Goal: Obtain resource: Download file/media

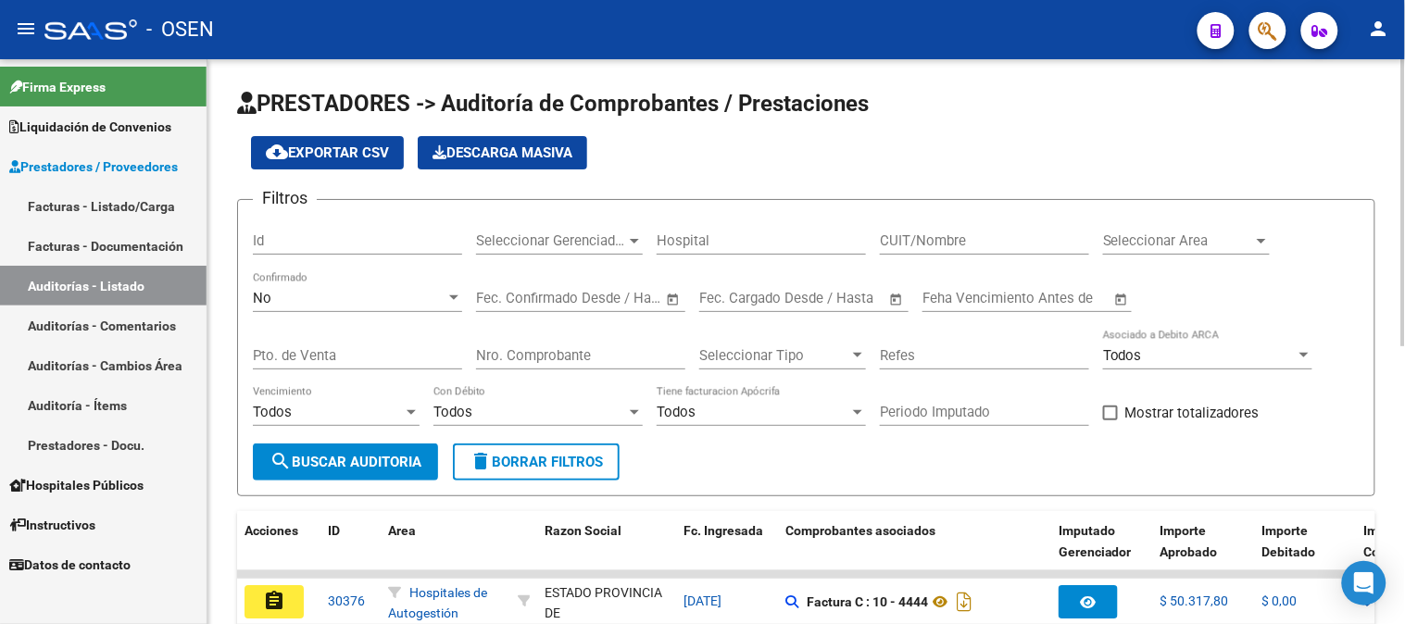
click at [386, 289] on div "No Confirmado" at bounding box center [357, 292] width 209 height 40
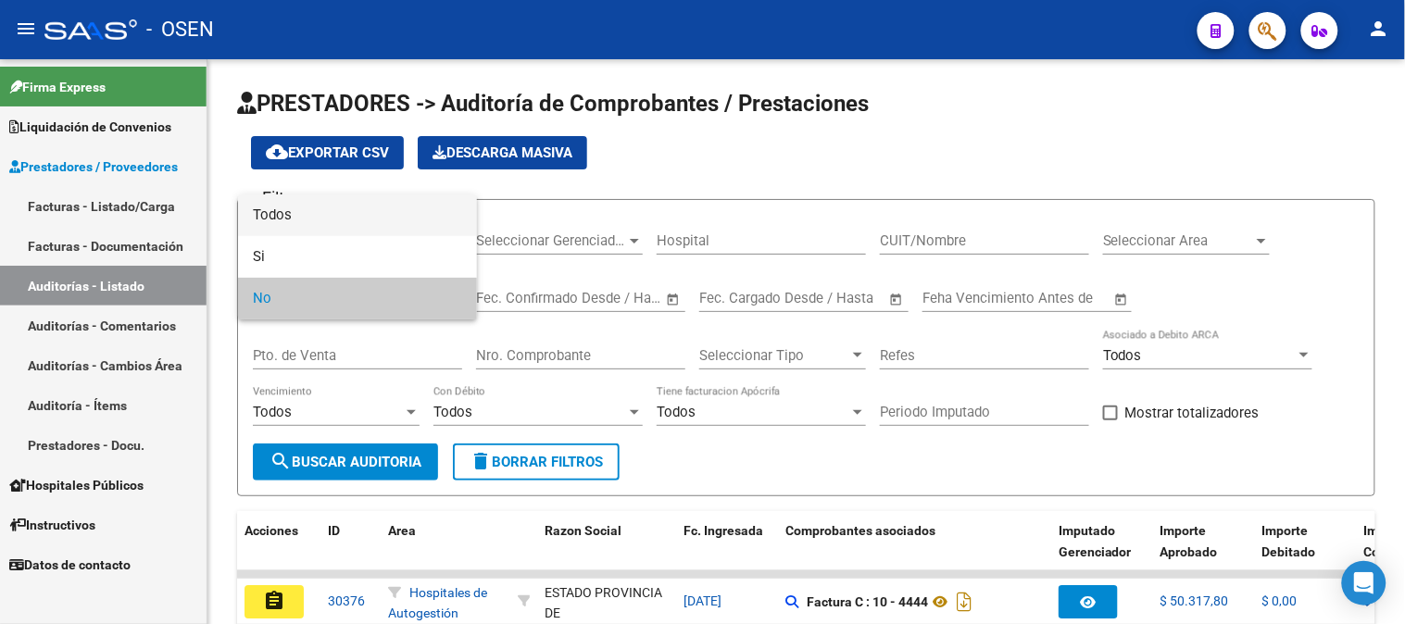
click at [382, 215] on span "Todos" at bounding box center [357, 215] width 209 height 42
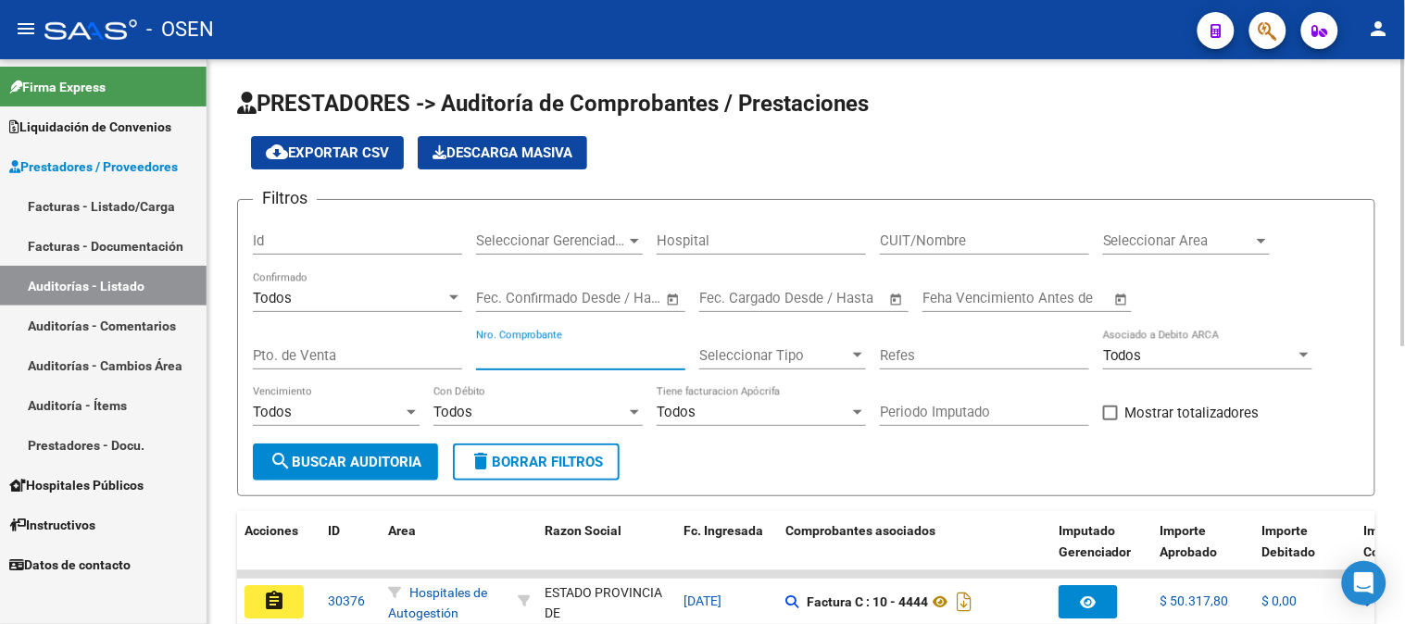
click at [504, 361] on input "Nro. Comprobante" at bounding box center [580, 355] width 209 height 17
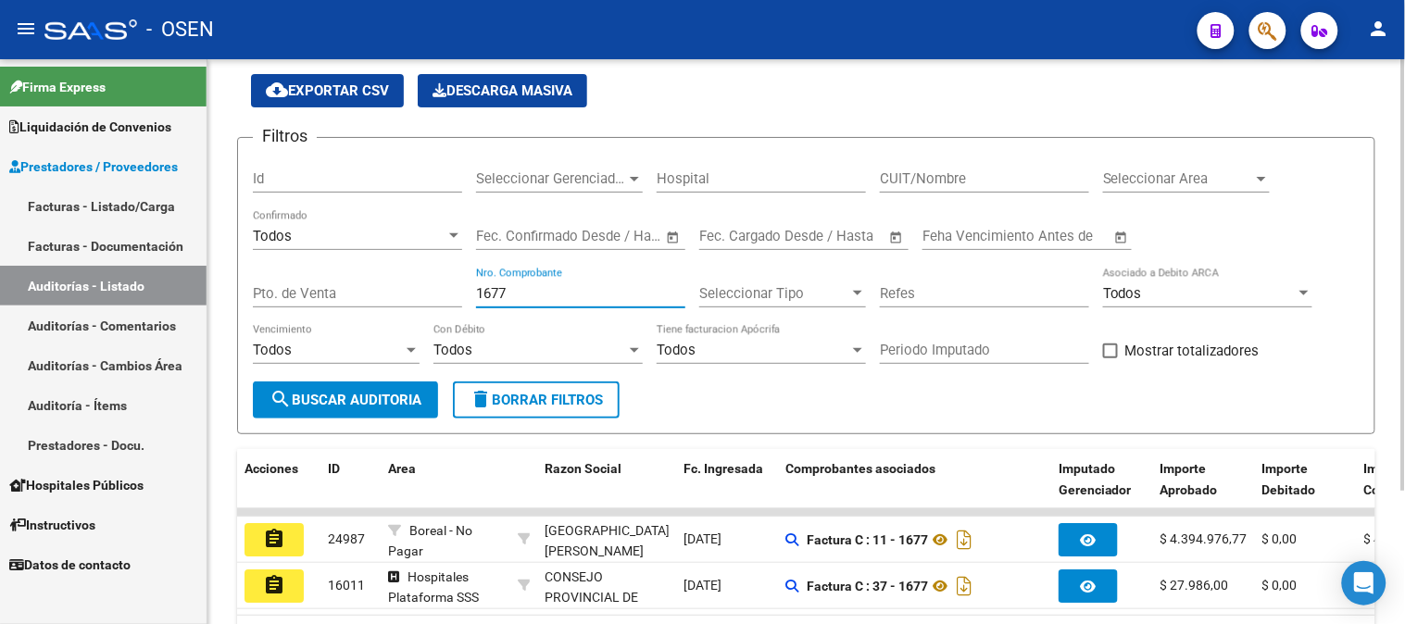
scroll to position [174, 0]
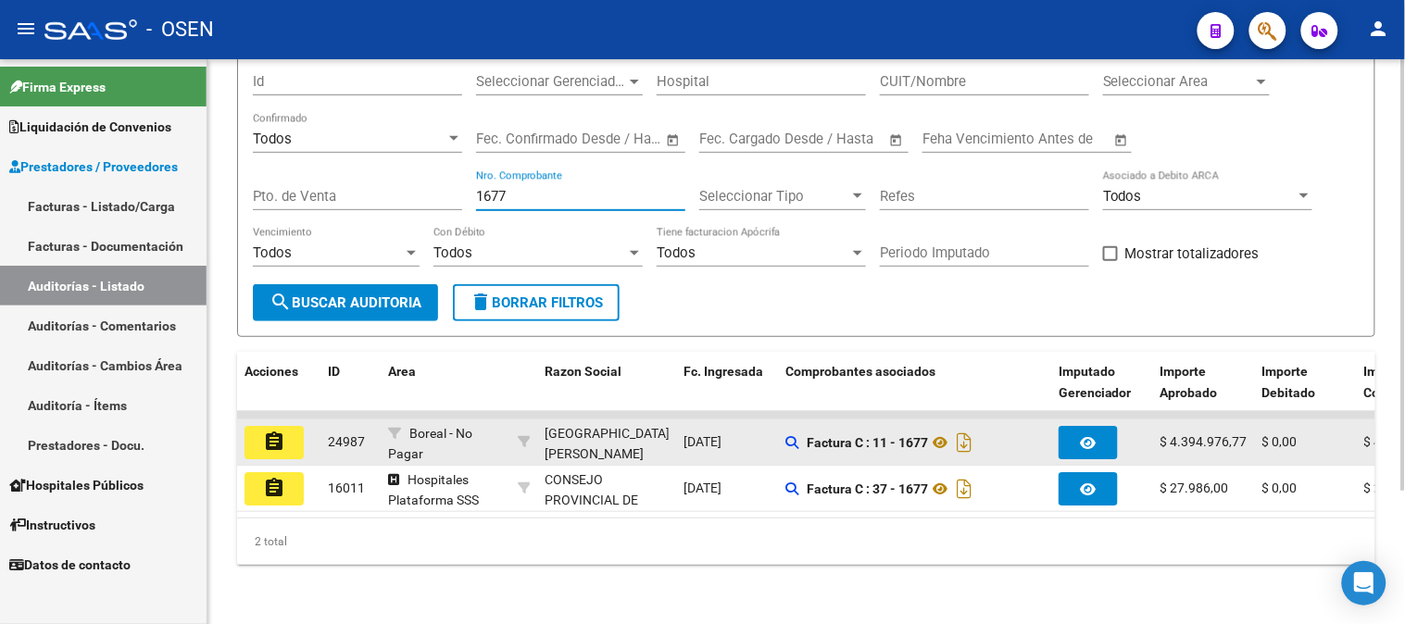
type input "1677"
click at [290, 426] on button "assignment" at bounding box center [273, 442] width 59 height 33
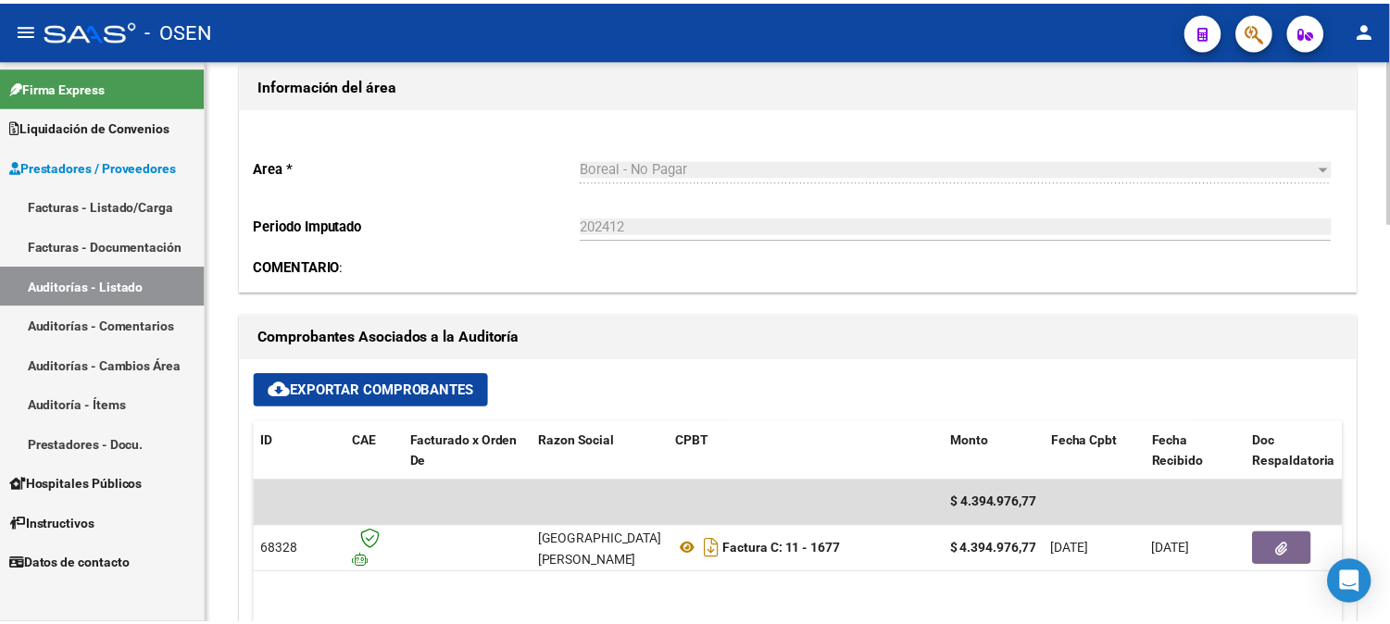
scroll to position [617, 0]
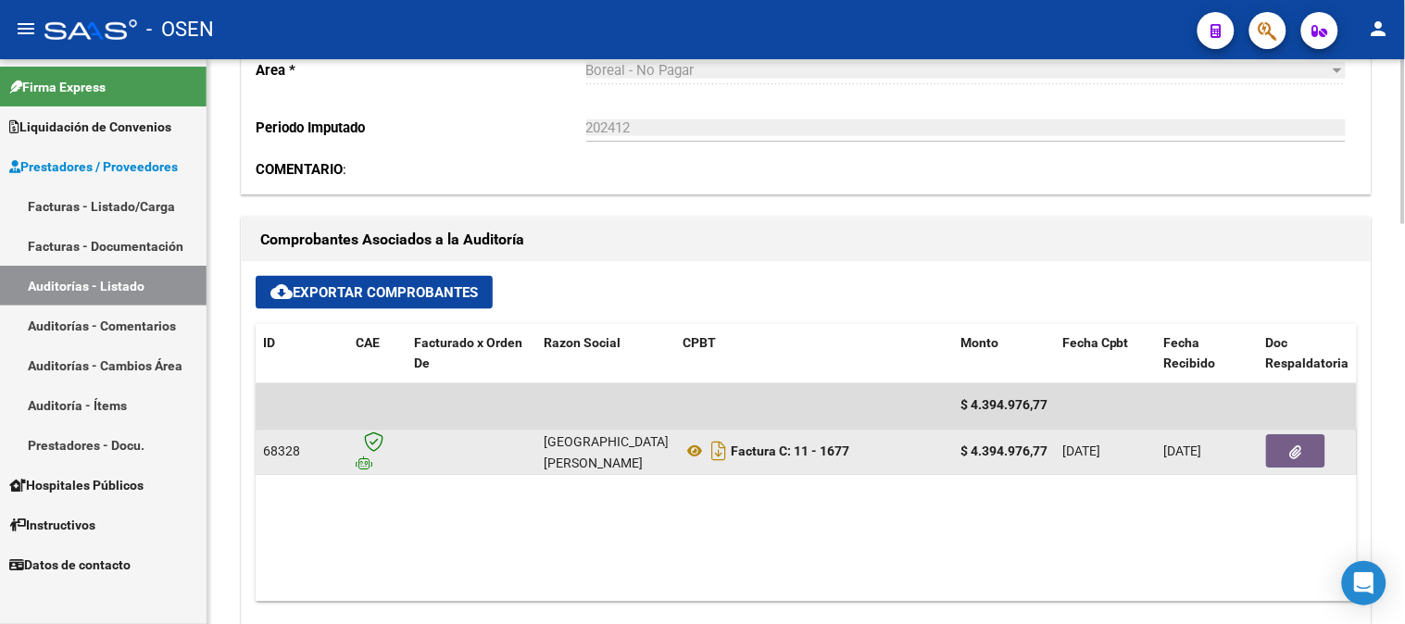
click at [1302, 454] on button "button" at bounding box center [1295, 451] width 59 height 33
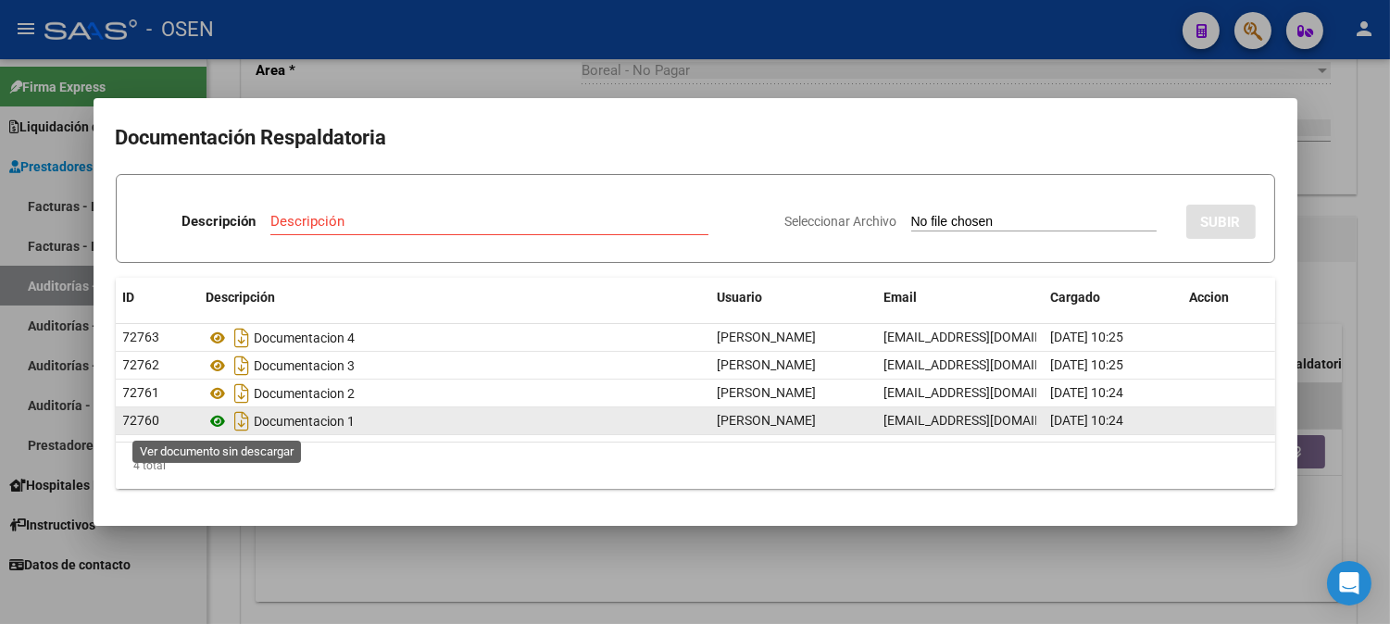
click at [224, 424] on icon at bounding box center [218, 421] width 24 height 22
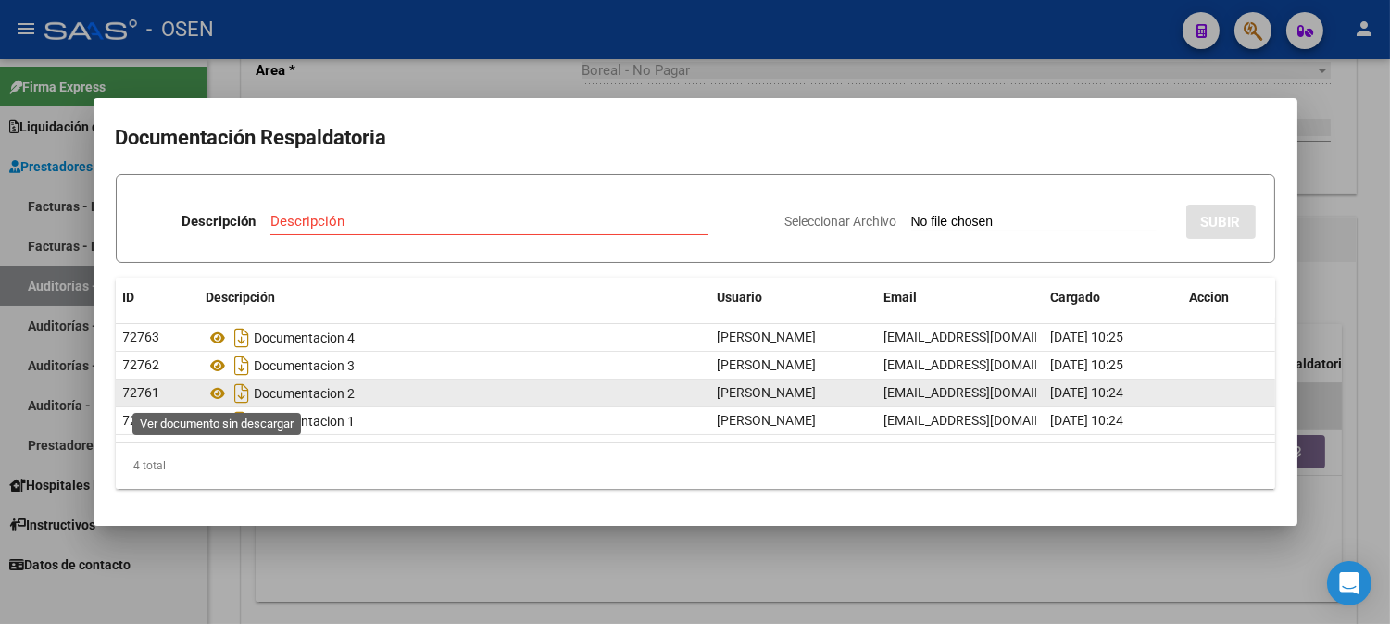
click at [202, 391] on datatable-body-cell "Documentacion 2" at bounding box center [454, 393] width 511 height 27
click at [216, 391] on icon at bounding box center [218, 393] width 24 height 22
